Goal: Check status: Check status

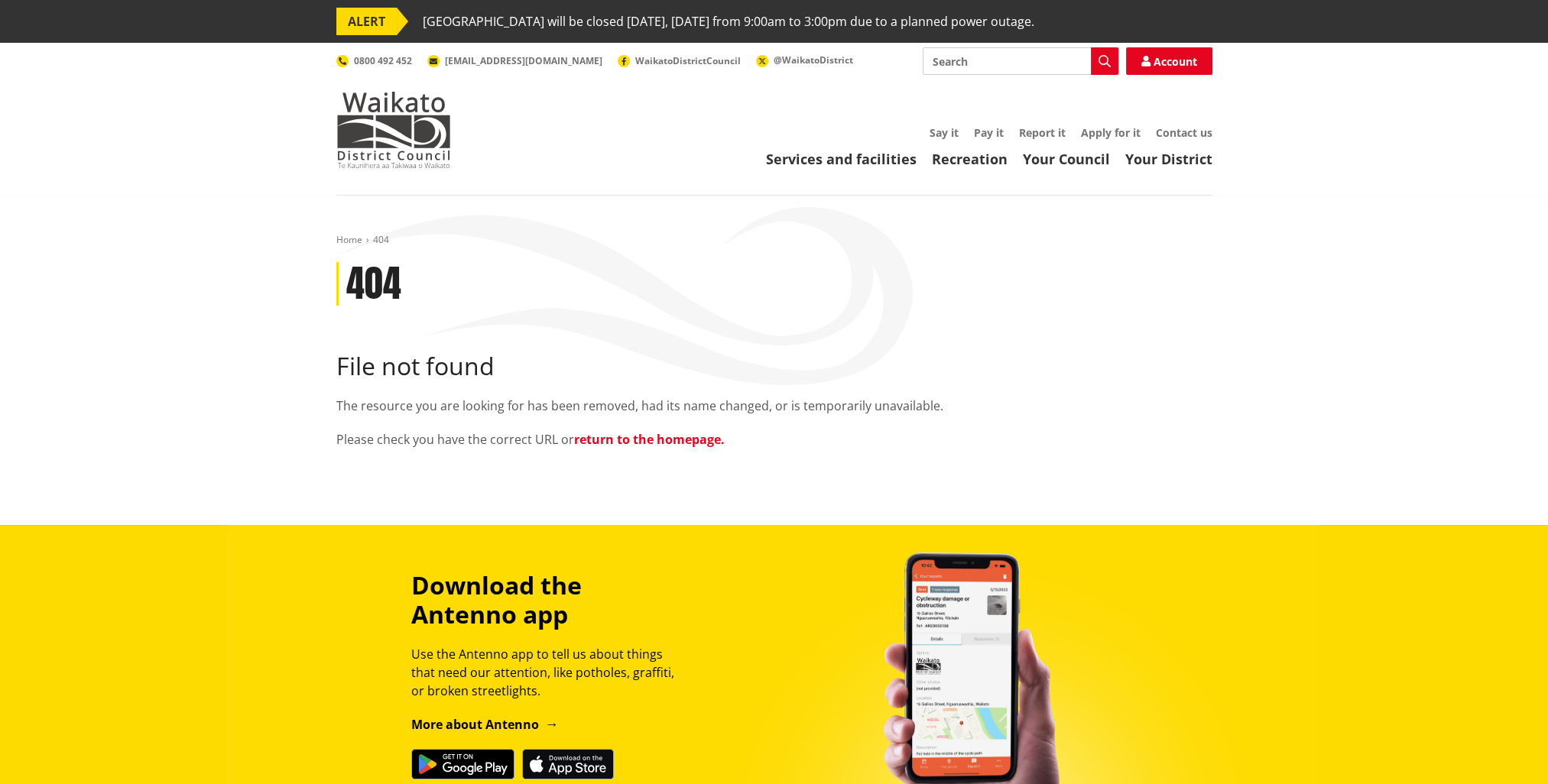
click at [646, 436] on link "return to the homepage." at bounding box center [649, 439] width 151 height 17
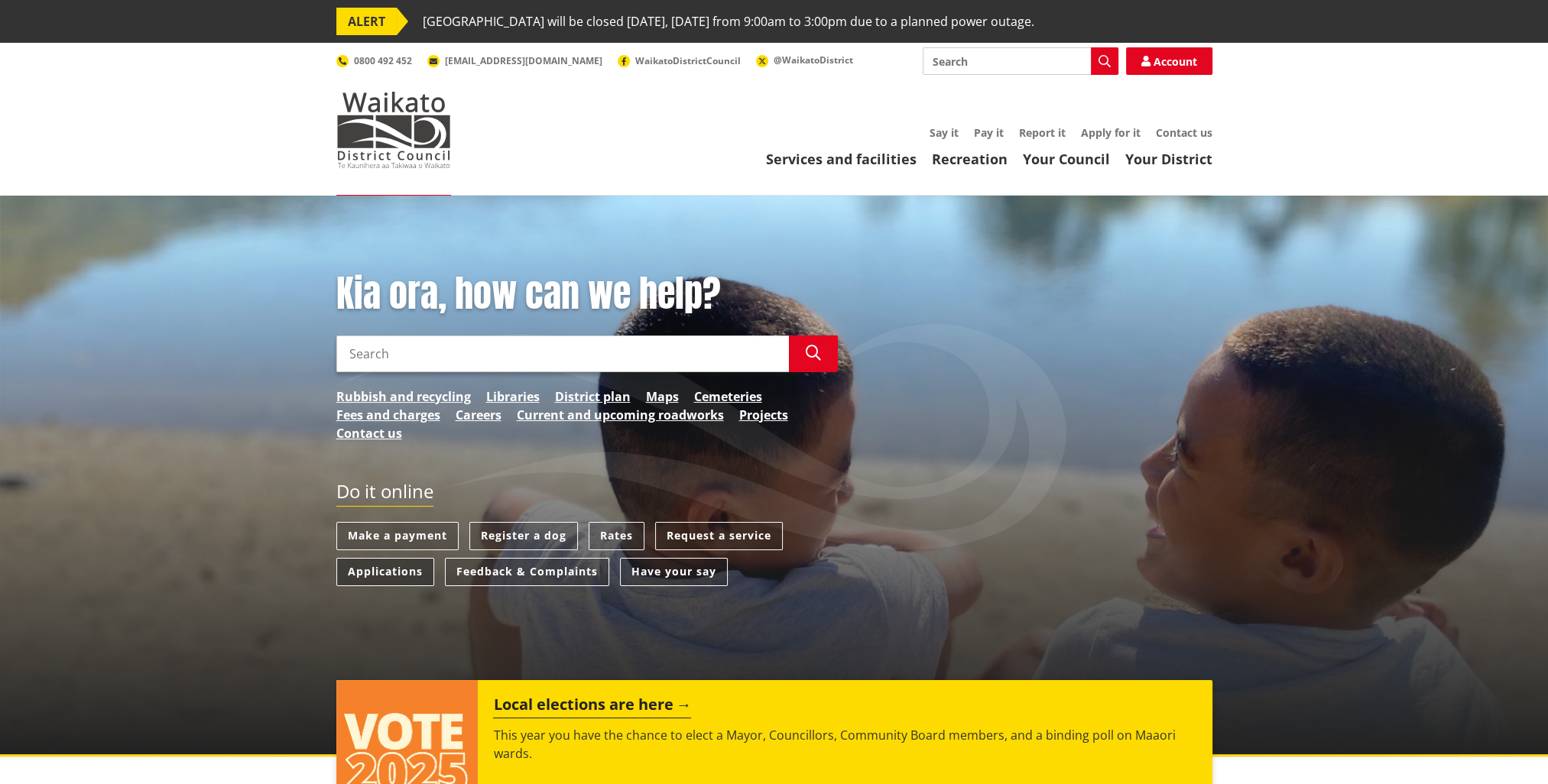
click at [379, 567] on link "Applications" at bounding box center [384, 571] width 98 height 29
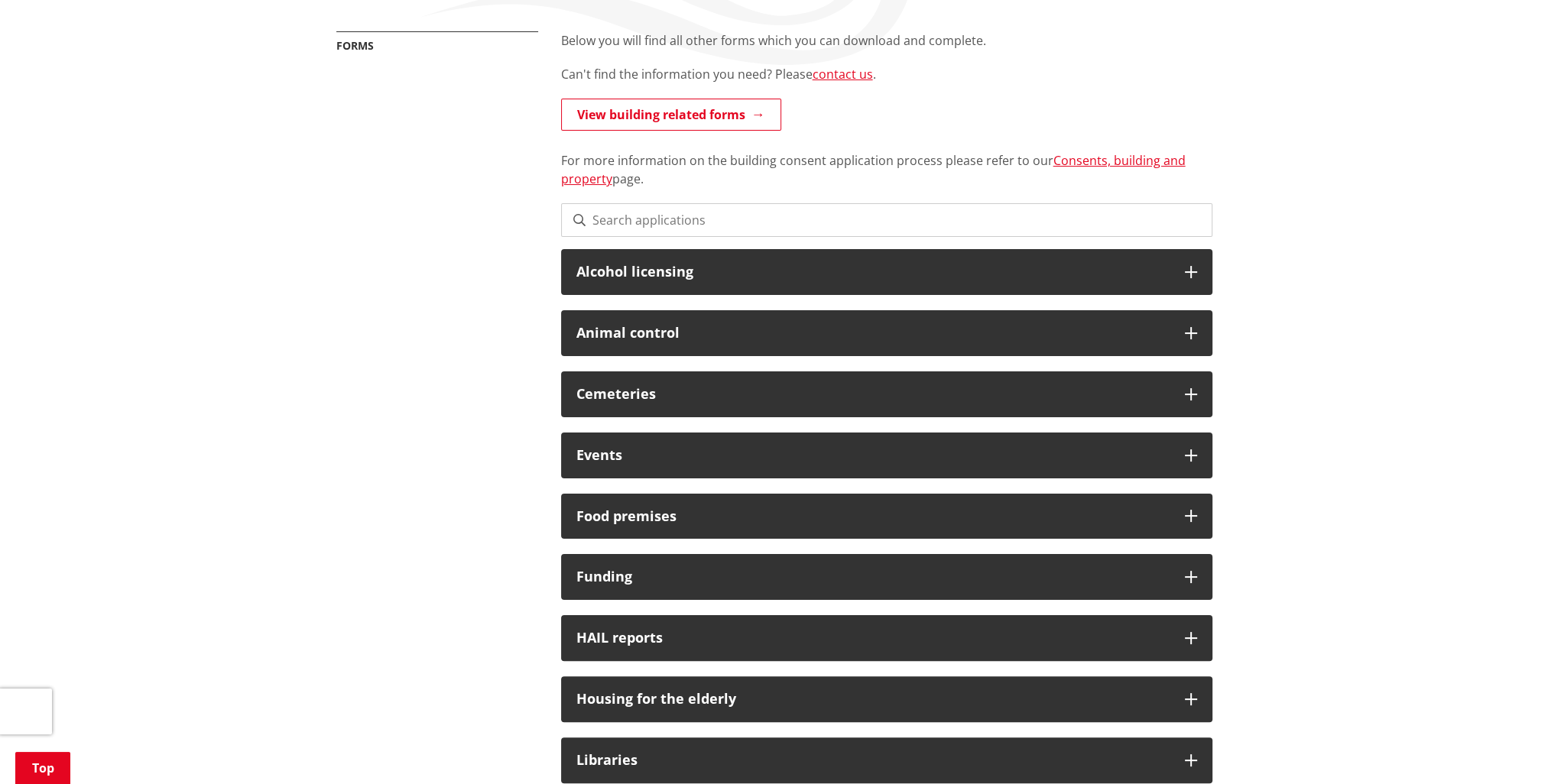
scroll to position [229, 0]
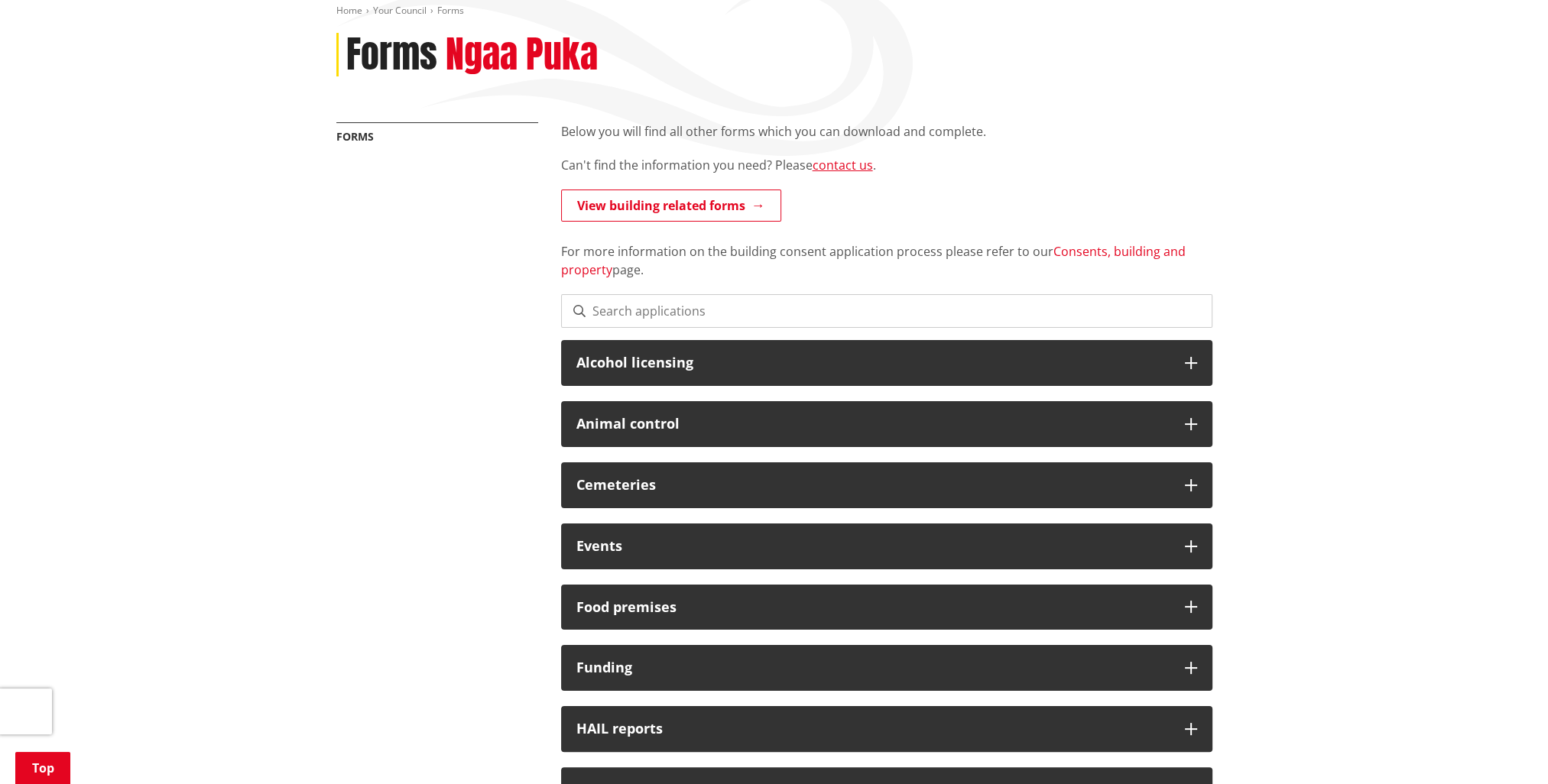
click at [1126, 250] on link "Consents, building and property" at bounding box center [874, 261] width 625 height 35
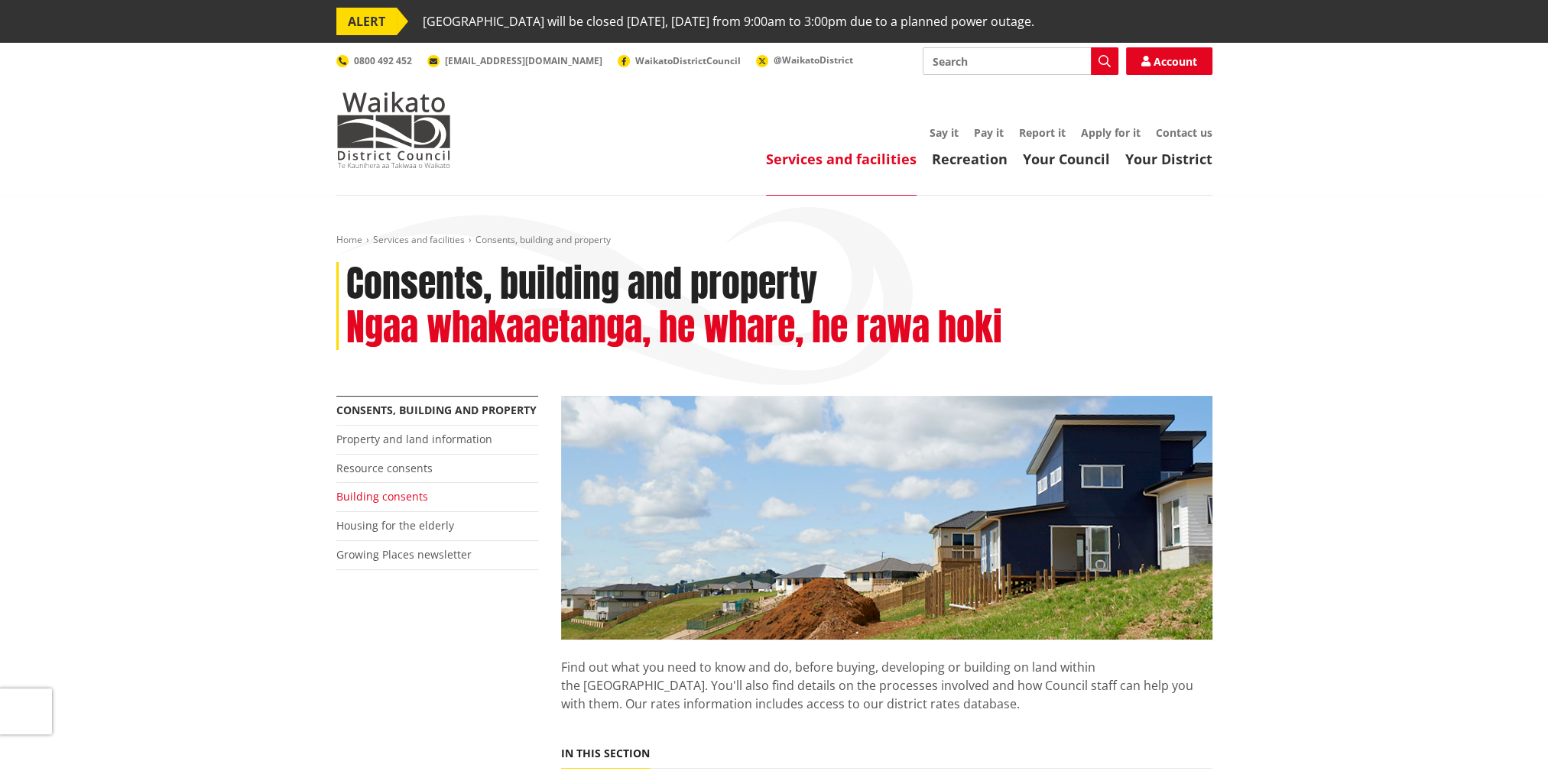
click at [410, 494] on link "Building consents" at bounding box center [381, 496] width 92 height 15
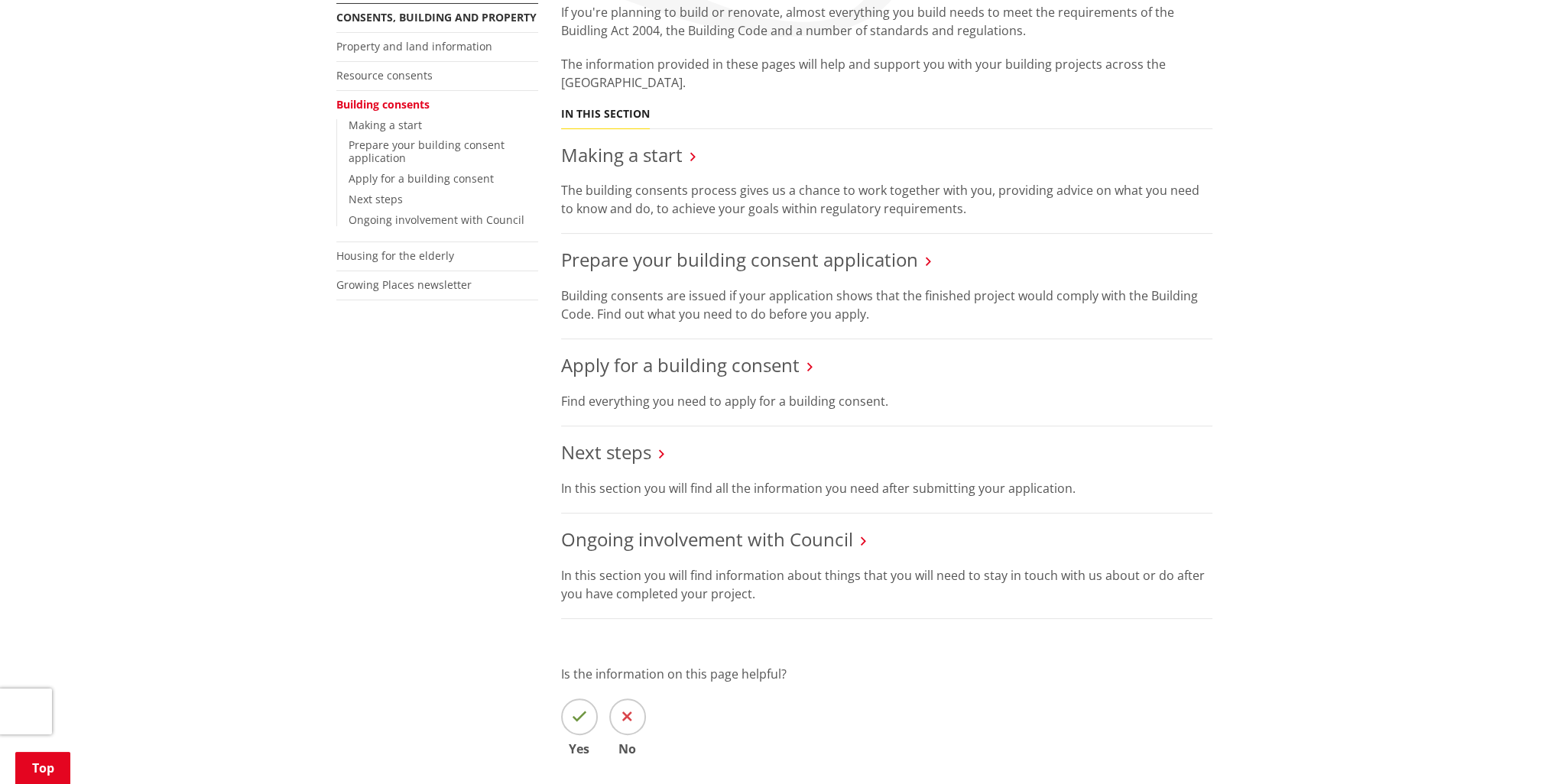
scroll to position [382, 0]
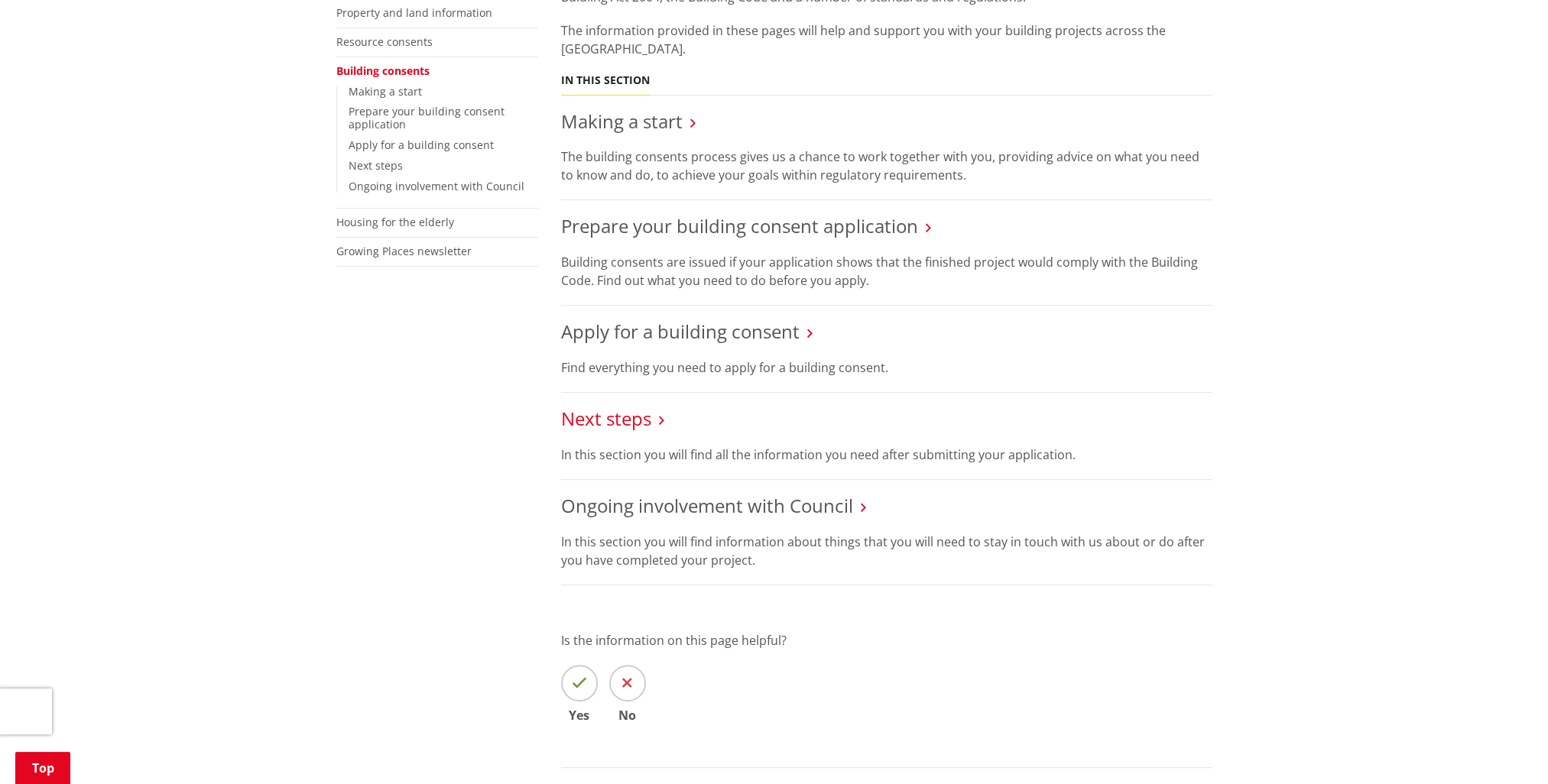
click at [609, 422] on link "Next steps" at bounding box center [607, 419] width 91 height 26
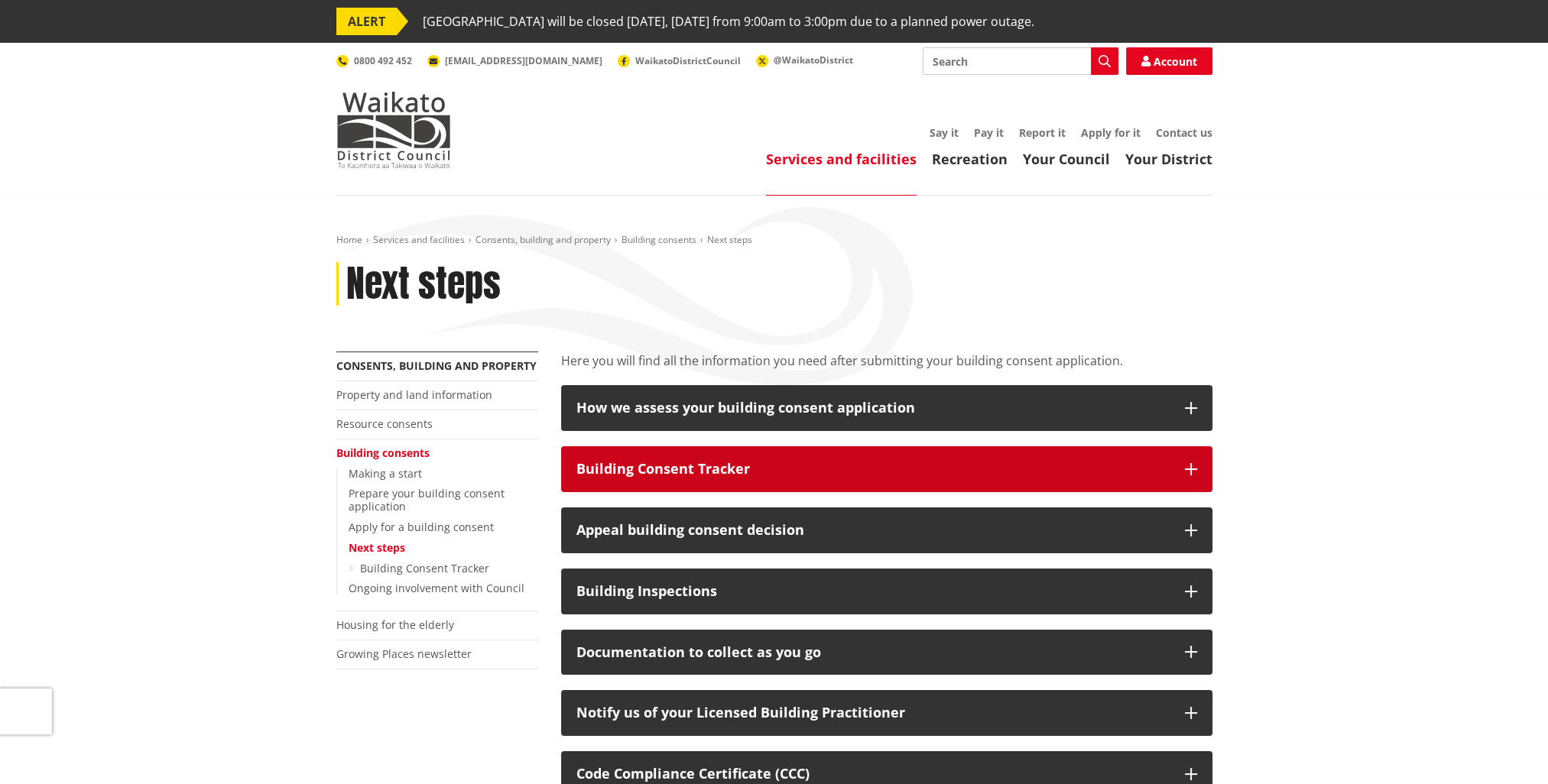
click at [714, 462] on div "Building Consent Tracker" at bounding box center [873, 470] width 593 height 16
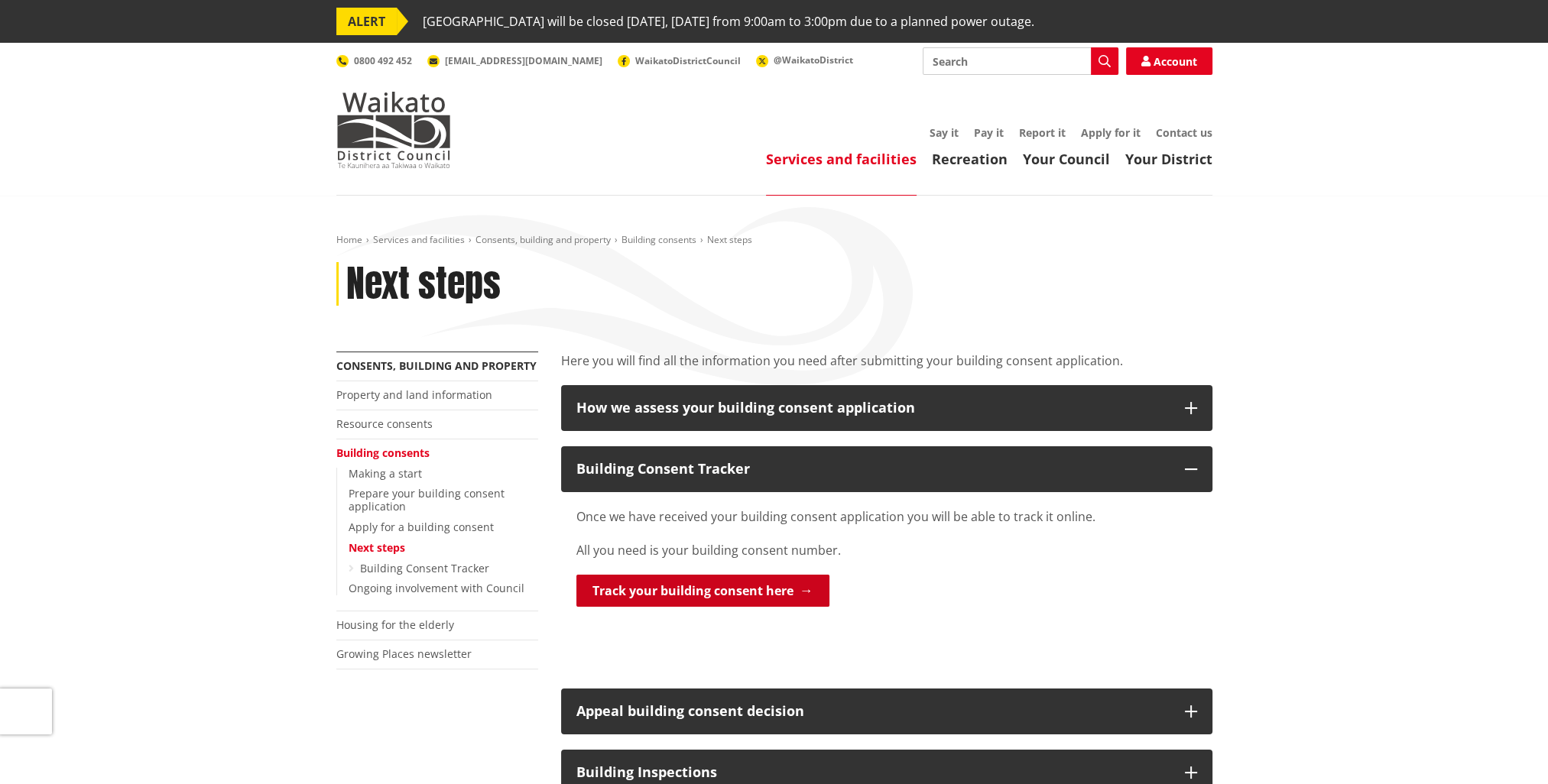
click at [740, 585] on link "Track your building consent here" at bounding box center [703, 591] width 253 height 33
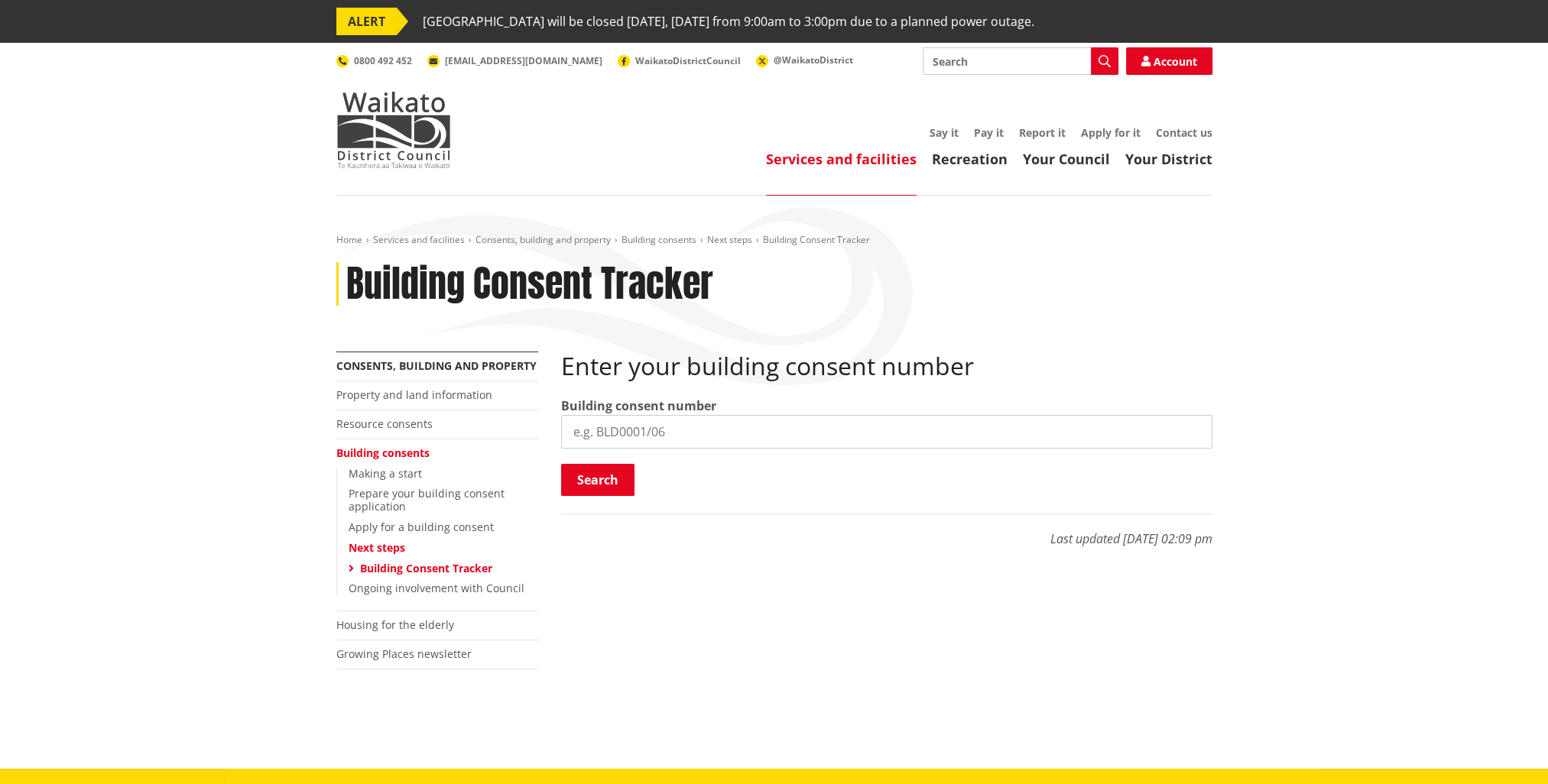
click at [708, 435] on input "search" at bounding box center [887, 431] width 651 height 33
type input "BLD0144/26"
click at [575, 479] on button "Search" at bounding box center [598, 480] width 73 height 33
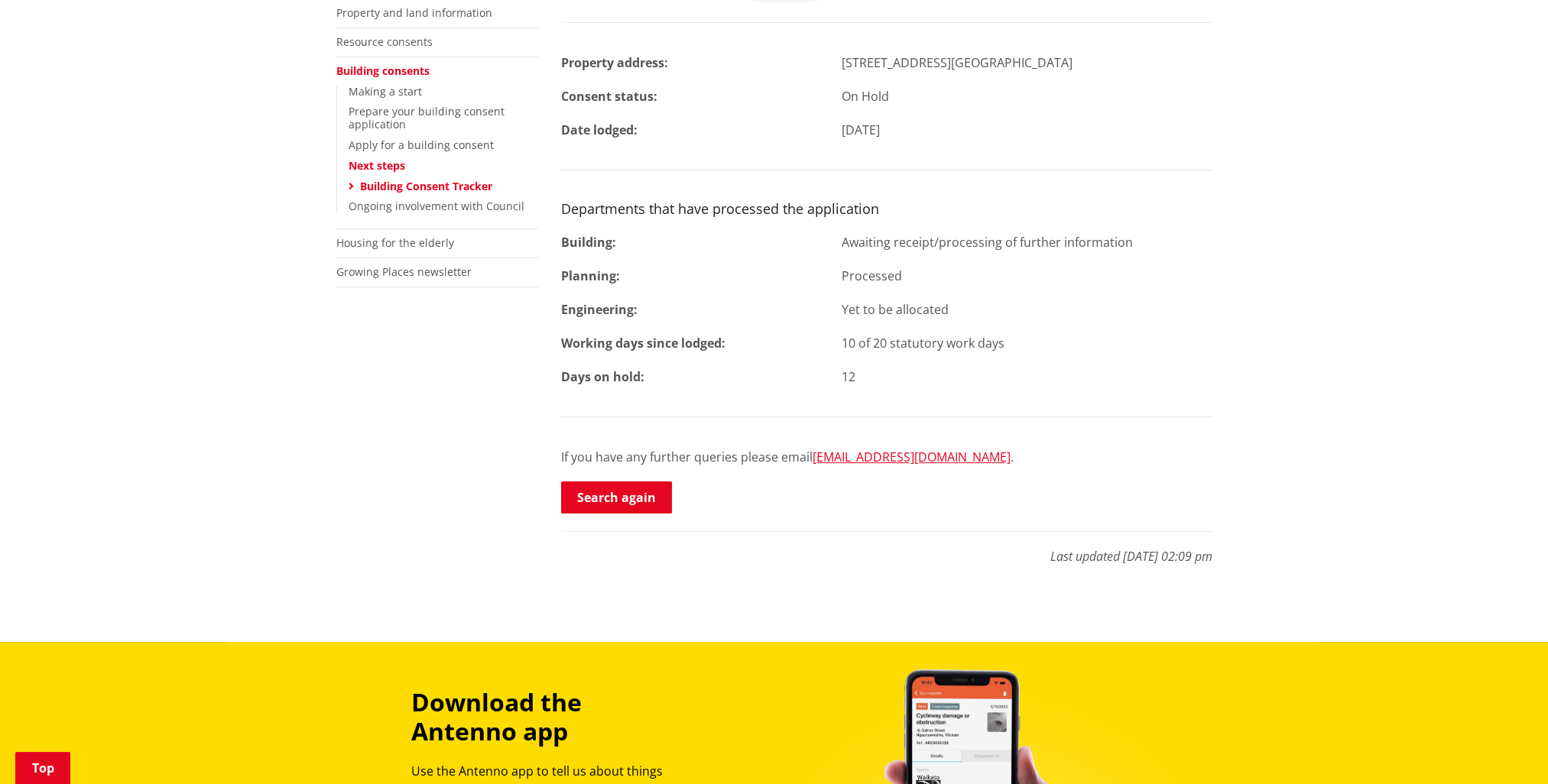
scroll to position [305, 0]
